Goal: Check status: Check status

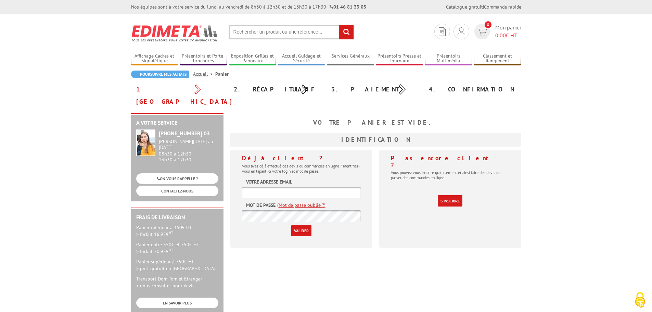
type input "[EMAIL_ADDRESS][DOMAIN_NAME]"
click at [302, 225] on input "Valider" at bounding box center [301, 230] width 20 height 11
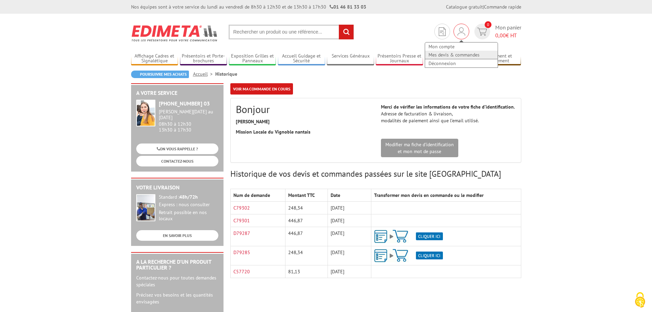
click at [451, 53] on link "Mes devis & commandes" at bounding box center [461, 55] width 73 height 8
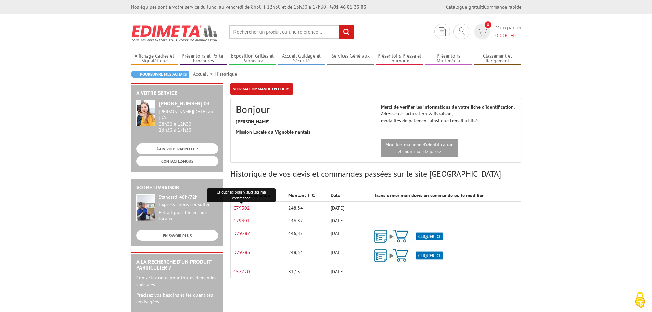
click at [240, 210] on link "C79302" at bounding box center [241, 208] width 16 height 6
click at [239, 219] on link "C79301" at bounding box center [241, 220] width 16 height 6
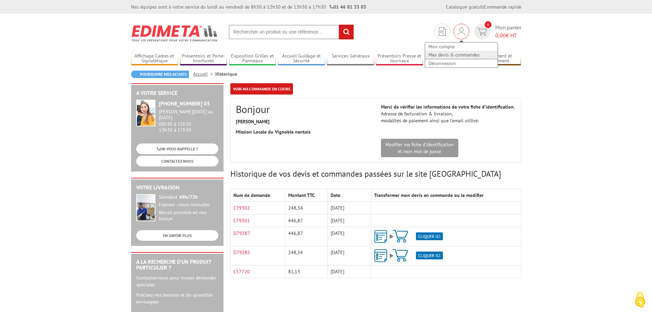
click at [447, 56] on link "Mes devis & commandes" at bounding box center [461, 55] width 73 height 8
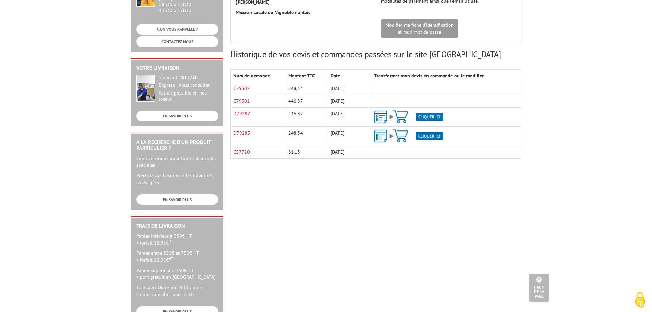
scroll to position [103, 0]
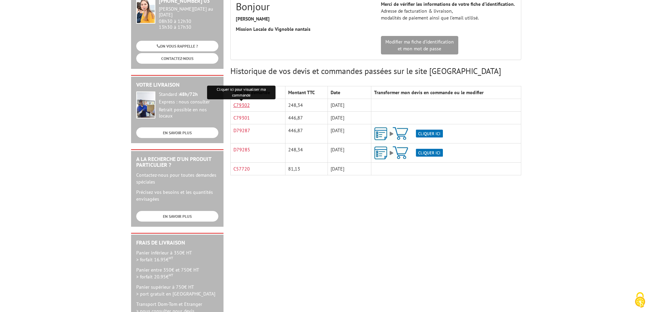
click at [241, 105] on link "C79302" at bounding box center [241, 105] width 16 height 6
click at [238, 115] on link "C79301" at bounding box center [241, 118] width 16 height 6
